Goal: Transaction & Acquisition: Purchase product/service

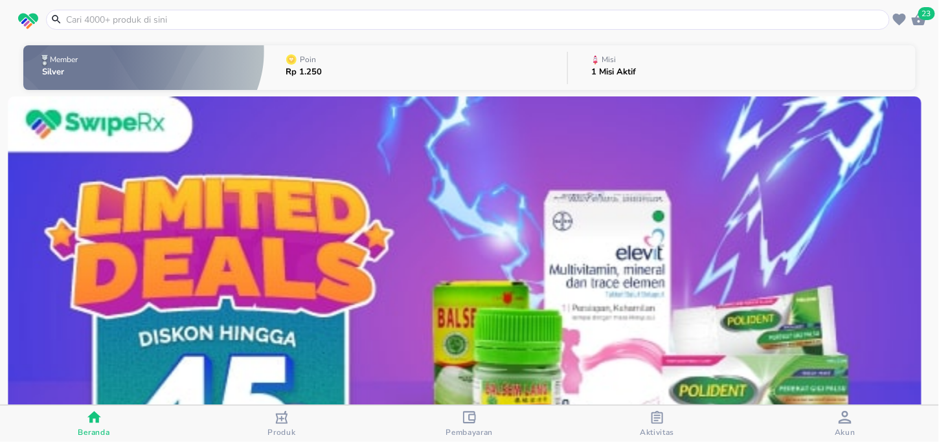
click at [931, 15] on span "23" at bounding box center [926, 13] width 17 height 13
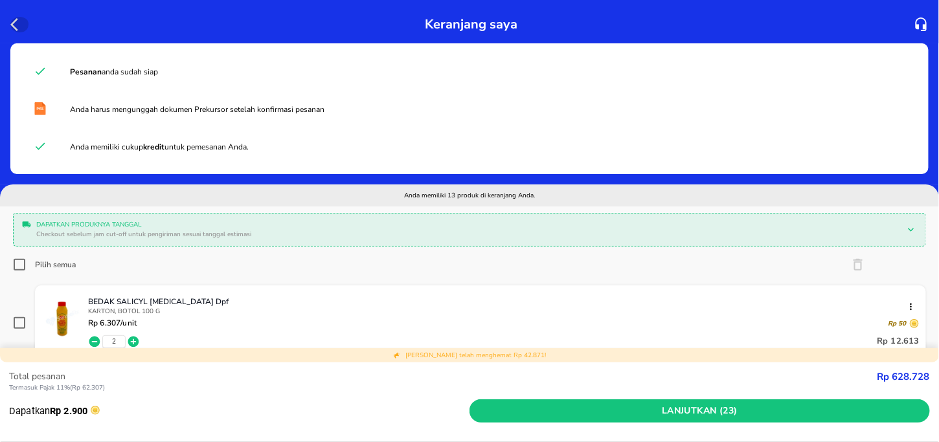
click at [16, 19] on icon "button" at bounding box center [14, 24] width 8 height 13
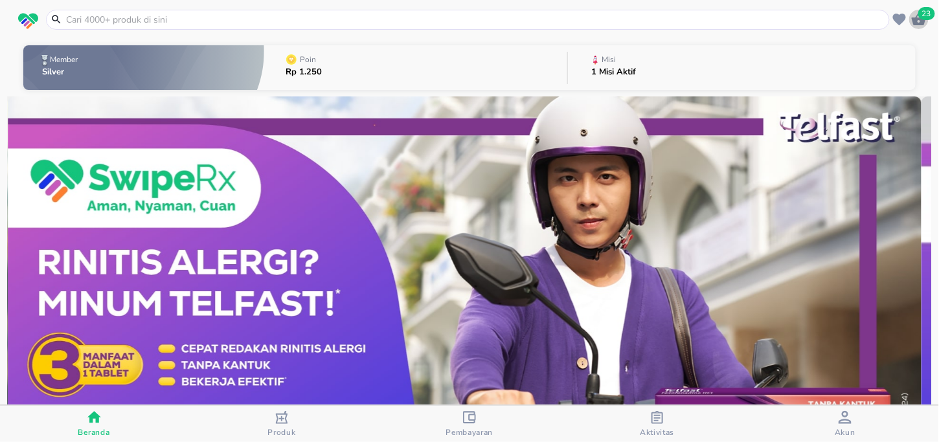
click at [924, 21] on icon "button" at bounding box center [919, 19] width 14 height 12
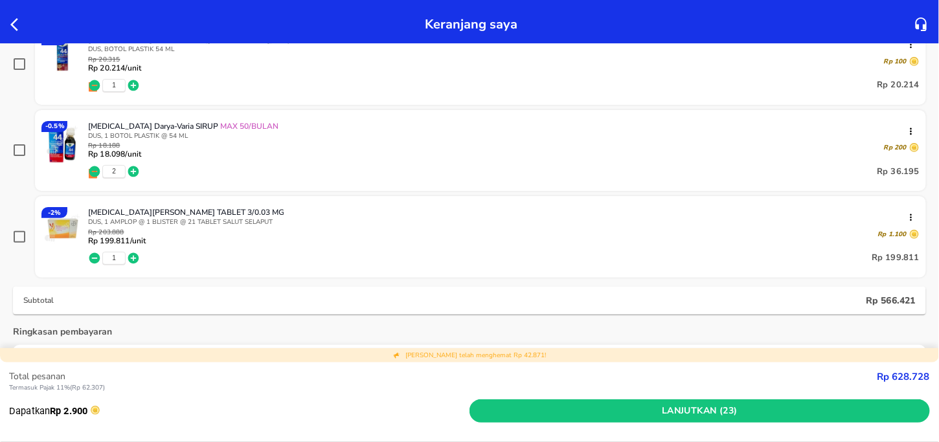
scroll to position [842, 0]
